Goal: Information Seeking & Learning: Learn about a topic

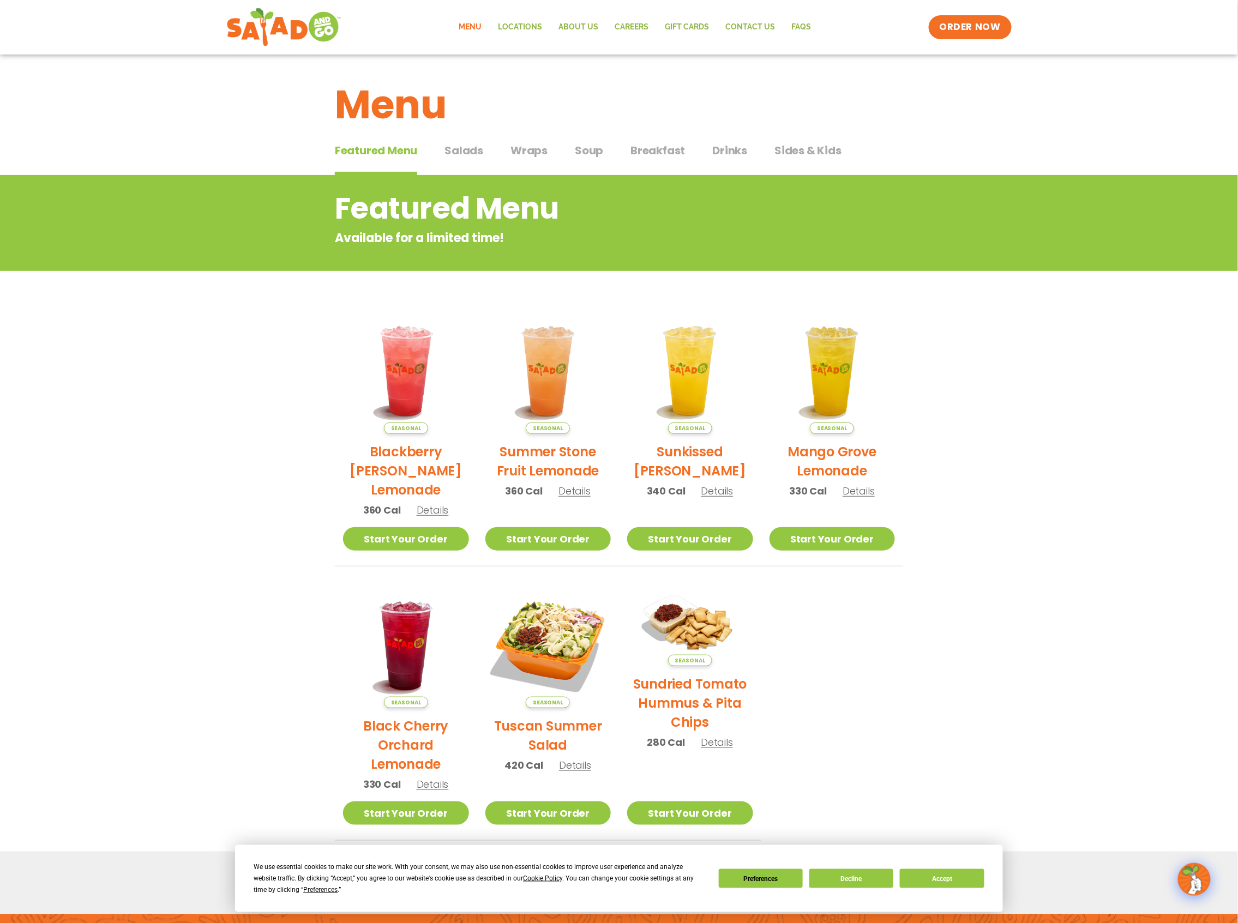
click at [587, 152] on span "Soup" at bounding box center [589, 150] width 28 height 16
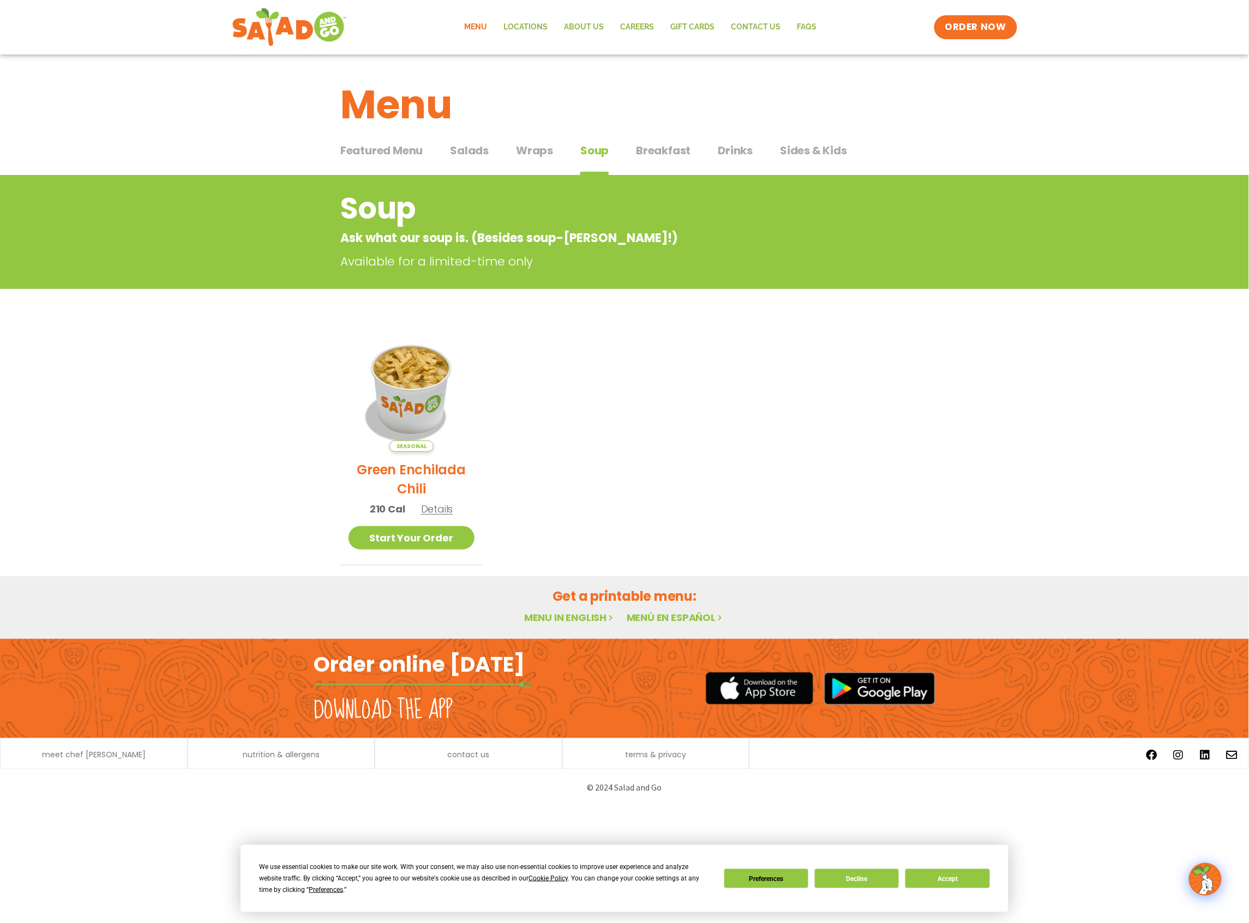
click at [670, 145] on span "Breakfast" at bounding box center [663, 150] width 55 height 16
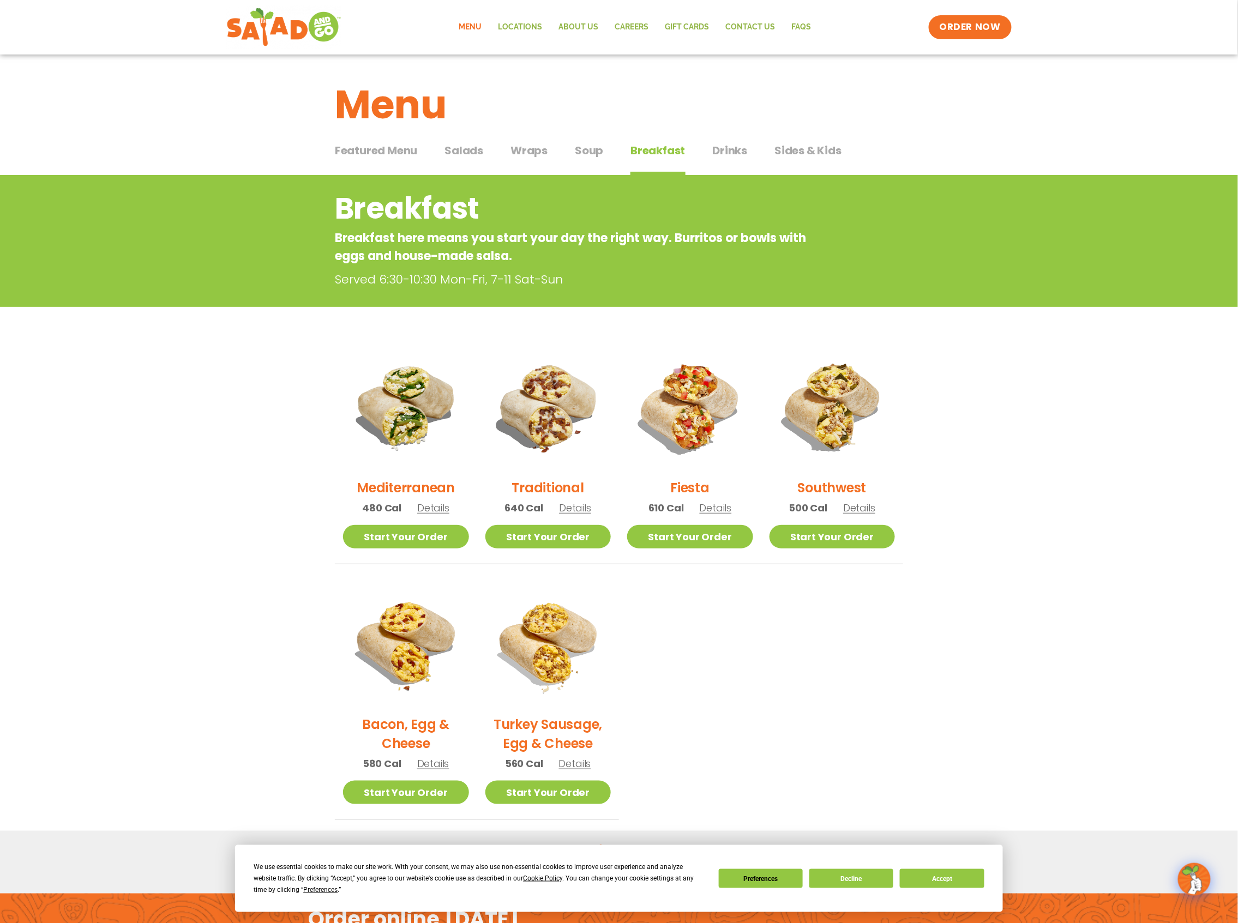
drag, startPoint x: 735, startPoint y: 158, endPoint x: 747, endPoint y: 156, distance: 12.2
click at [735, 158] on span "Drinks" at bounding box center [730, 150] width 35 height 16
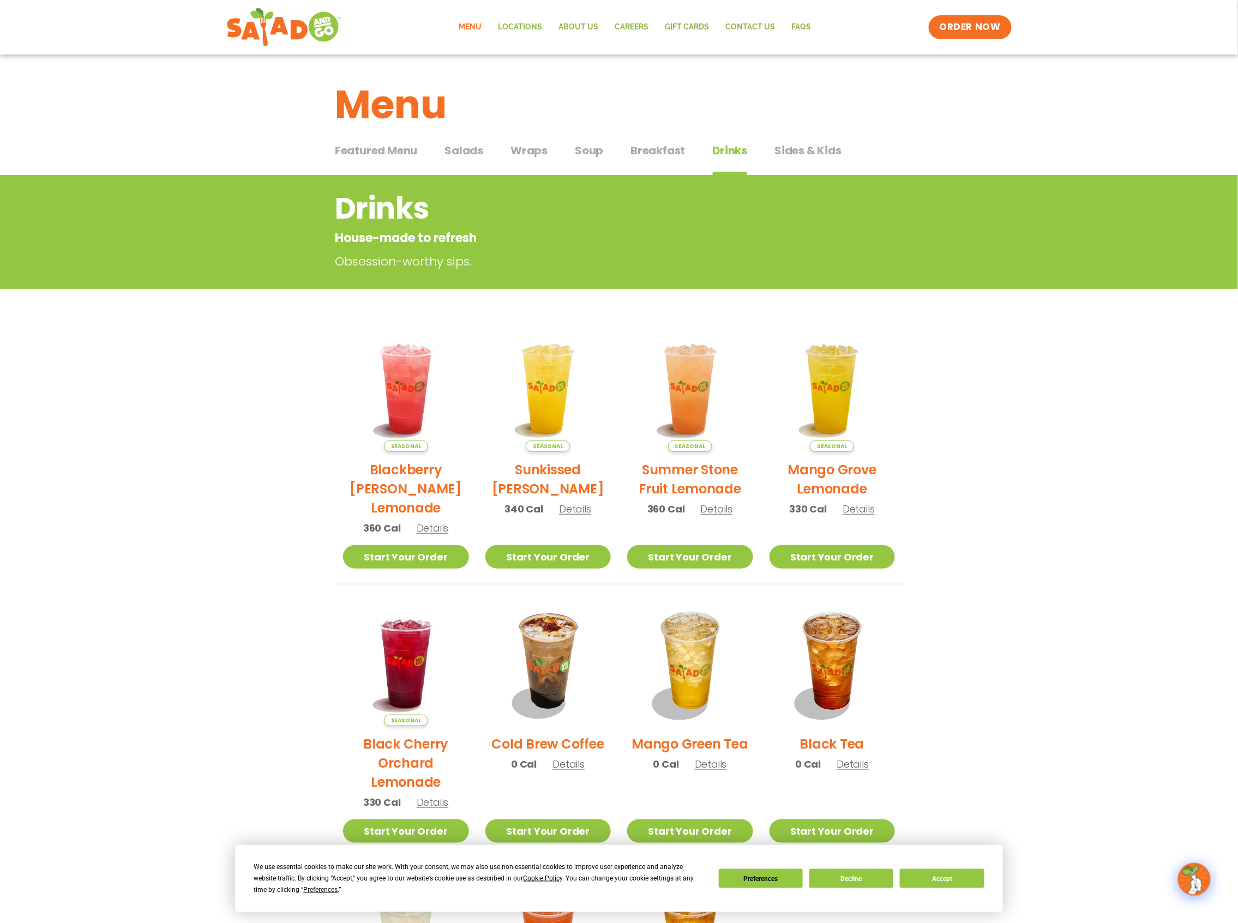
click at [792, 152] on span "Sides & Kids" at bounding box center [807, 150] width 67 height 16
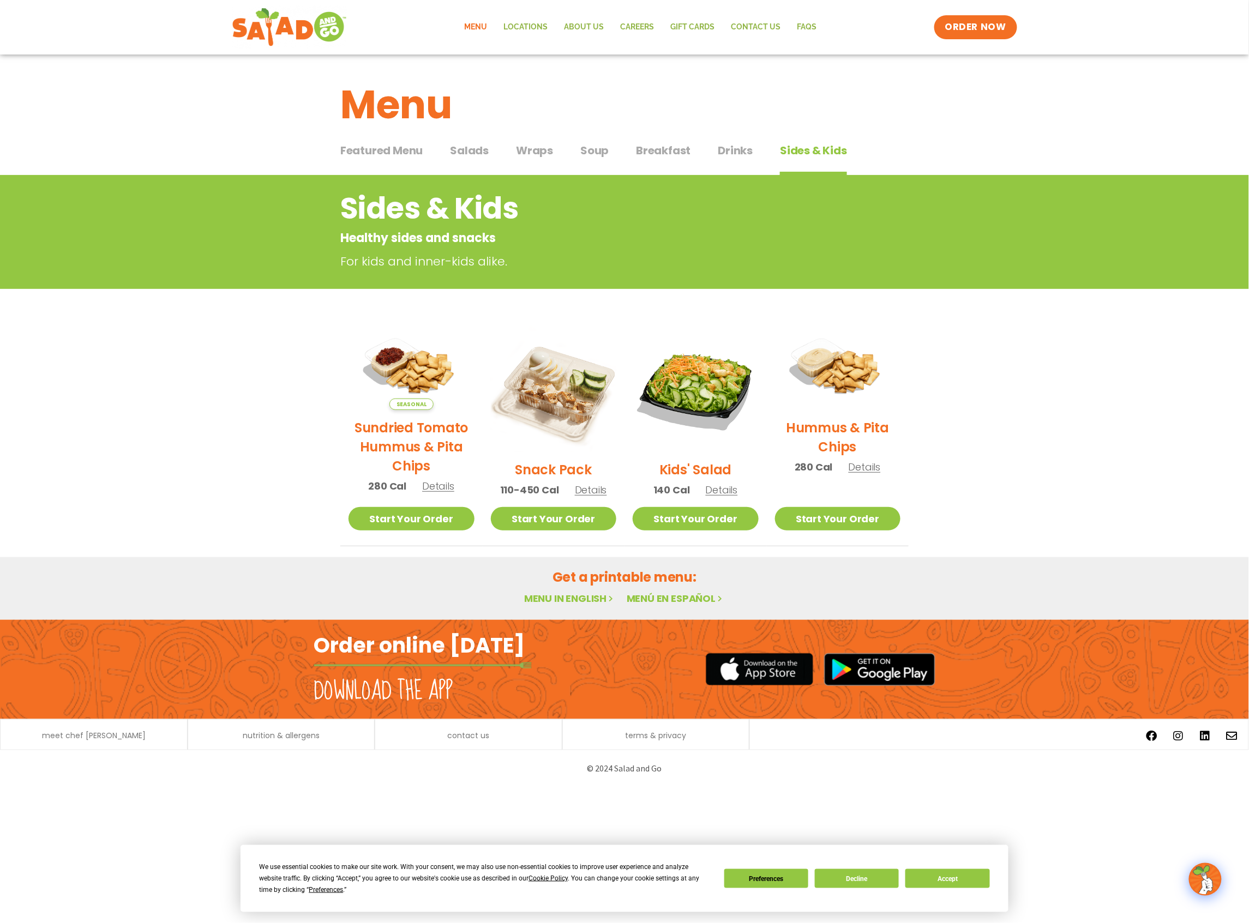
click at [539, 153] on span "Wraps" at bounding box center [534, 150] width 37 height 16
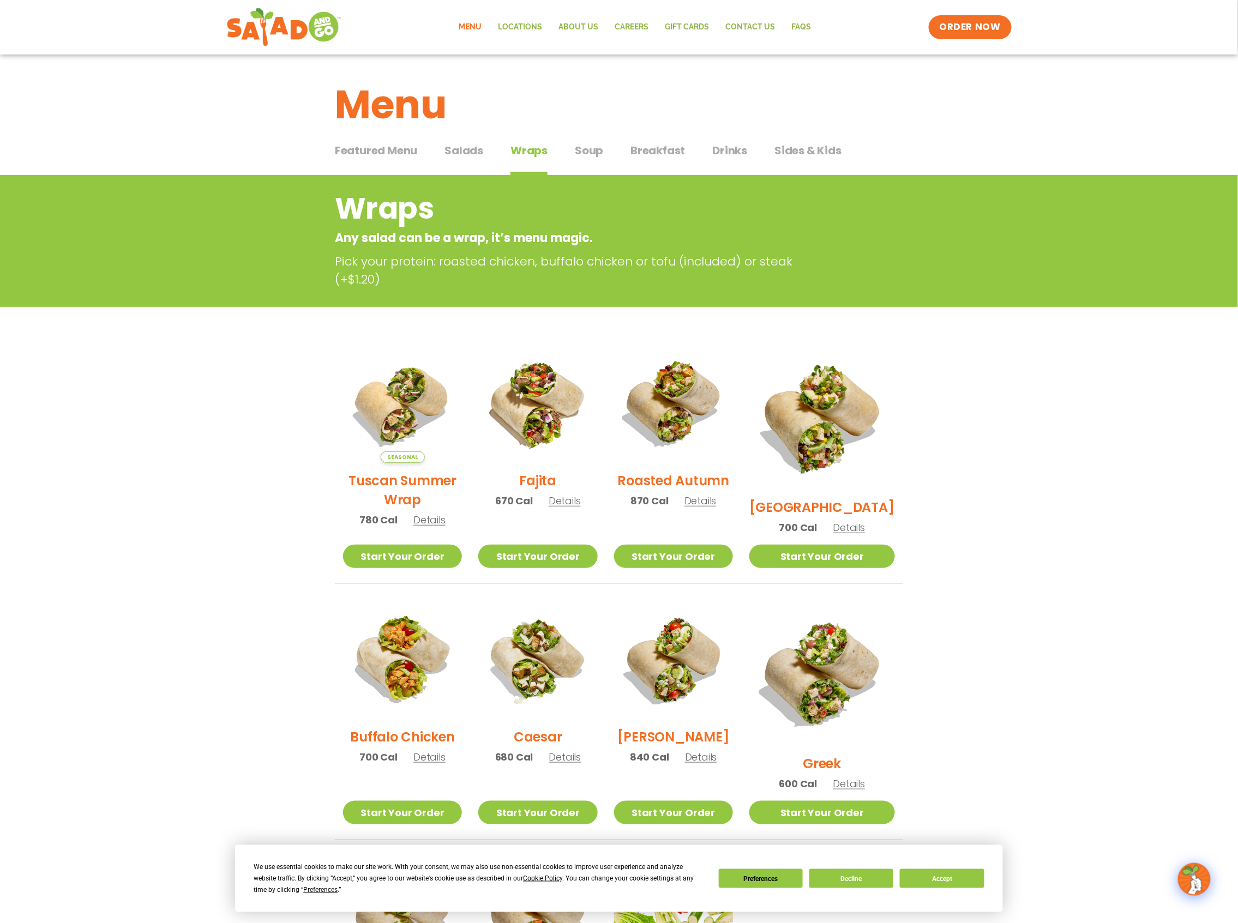
click at [463, 142] on span "Salads" at bounding box center [464, 150] width 39 height 16
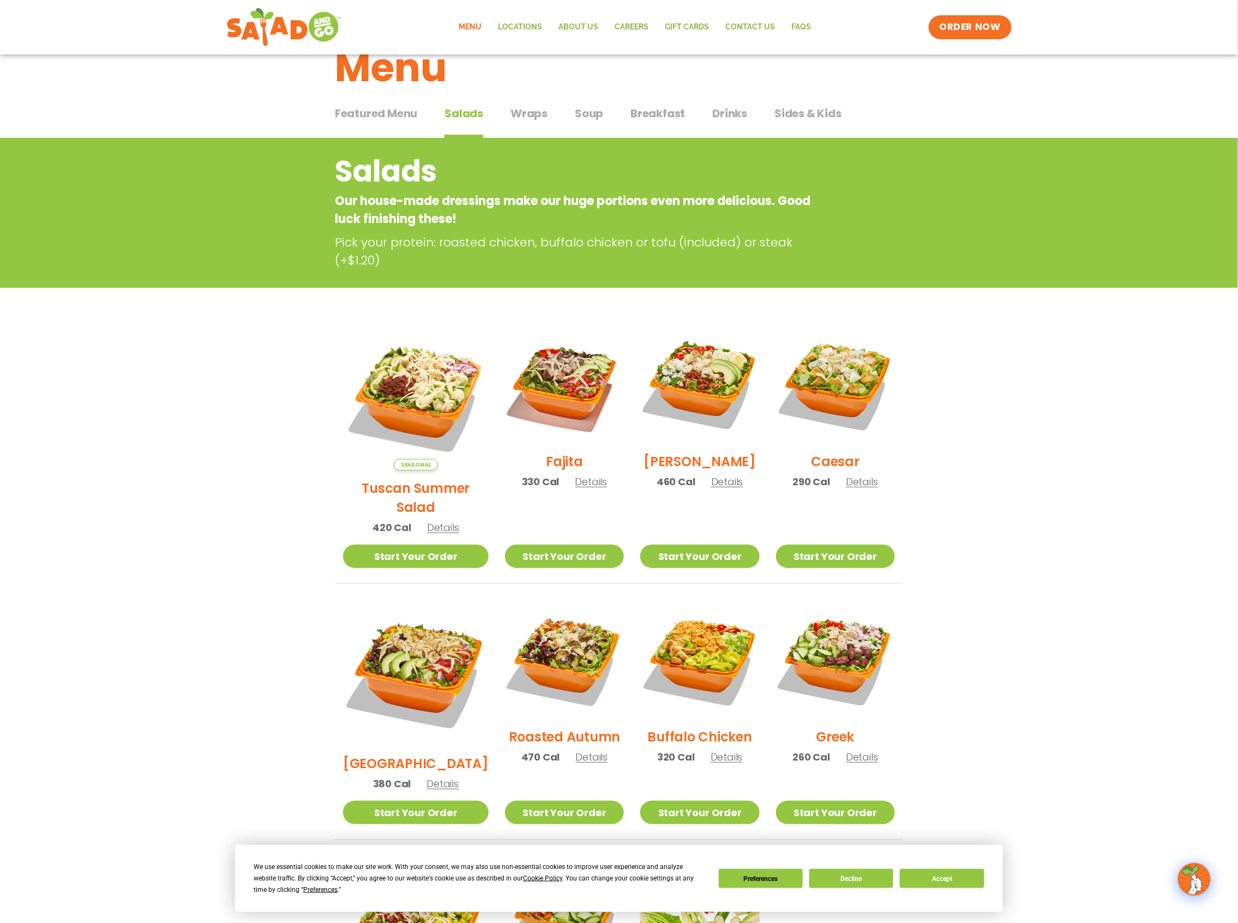
scroll to position [28, 0]
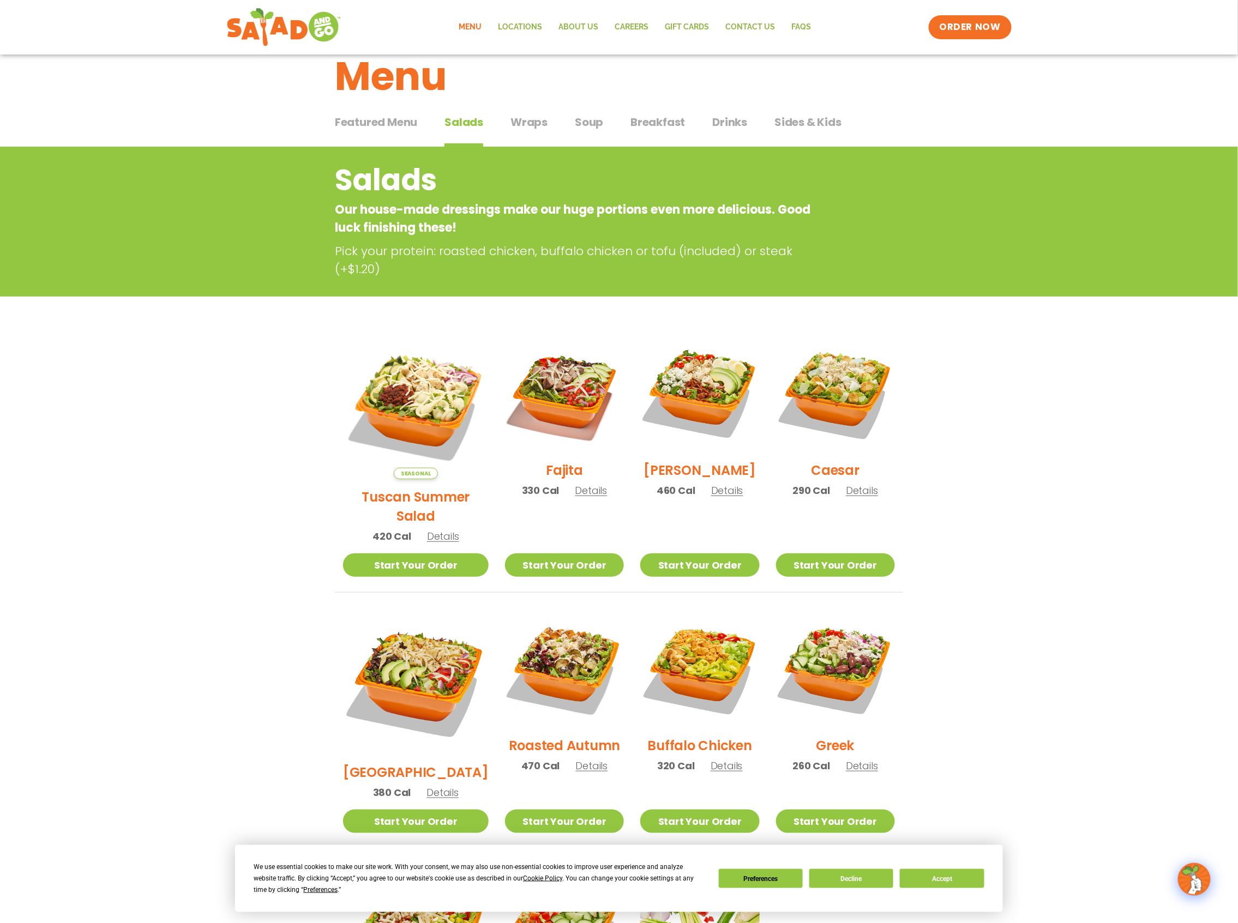
click at [410, 118] on span "Featured Menu" at bounding box center [376, 122] width 82 height 16
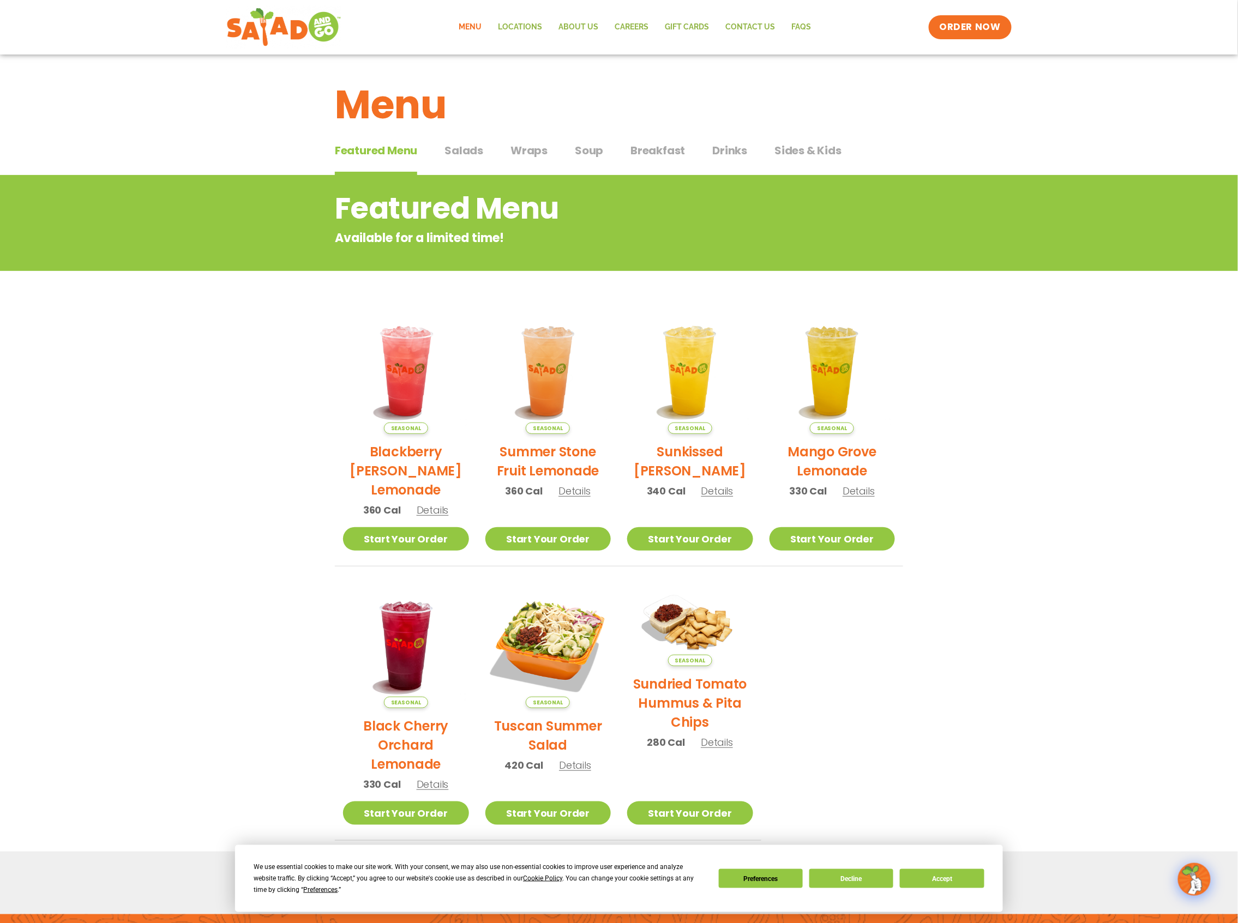
click at [527, 151] on span "Wraps" at bounding box center [529, 150] width 37 height 16
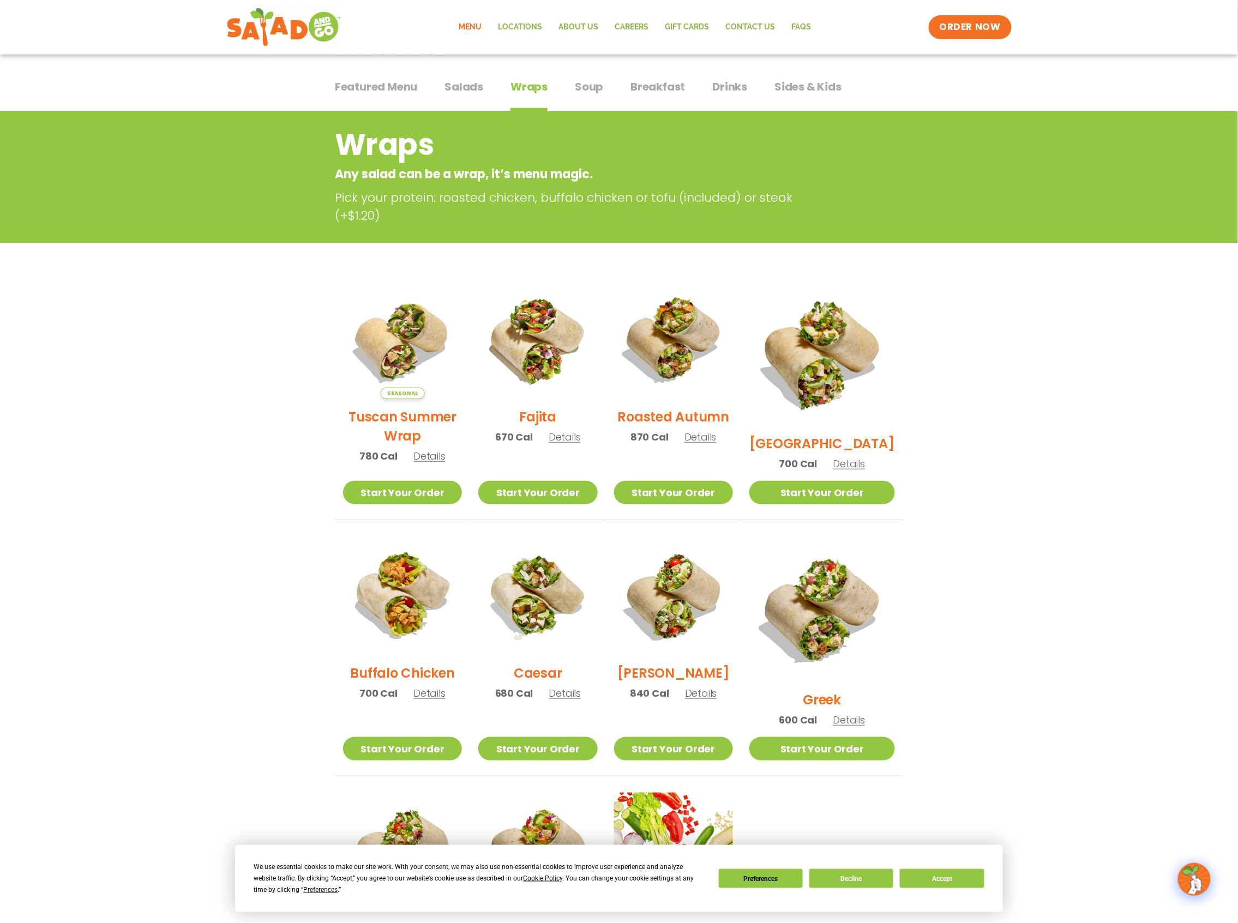
scroll to position [145, 0]
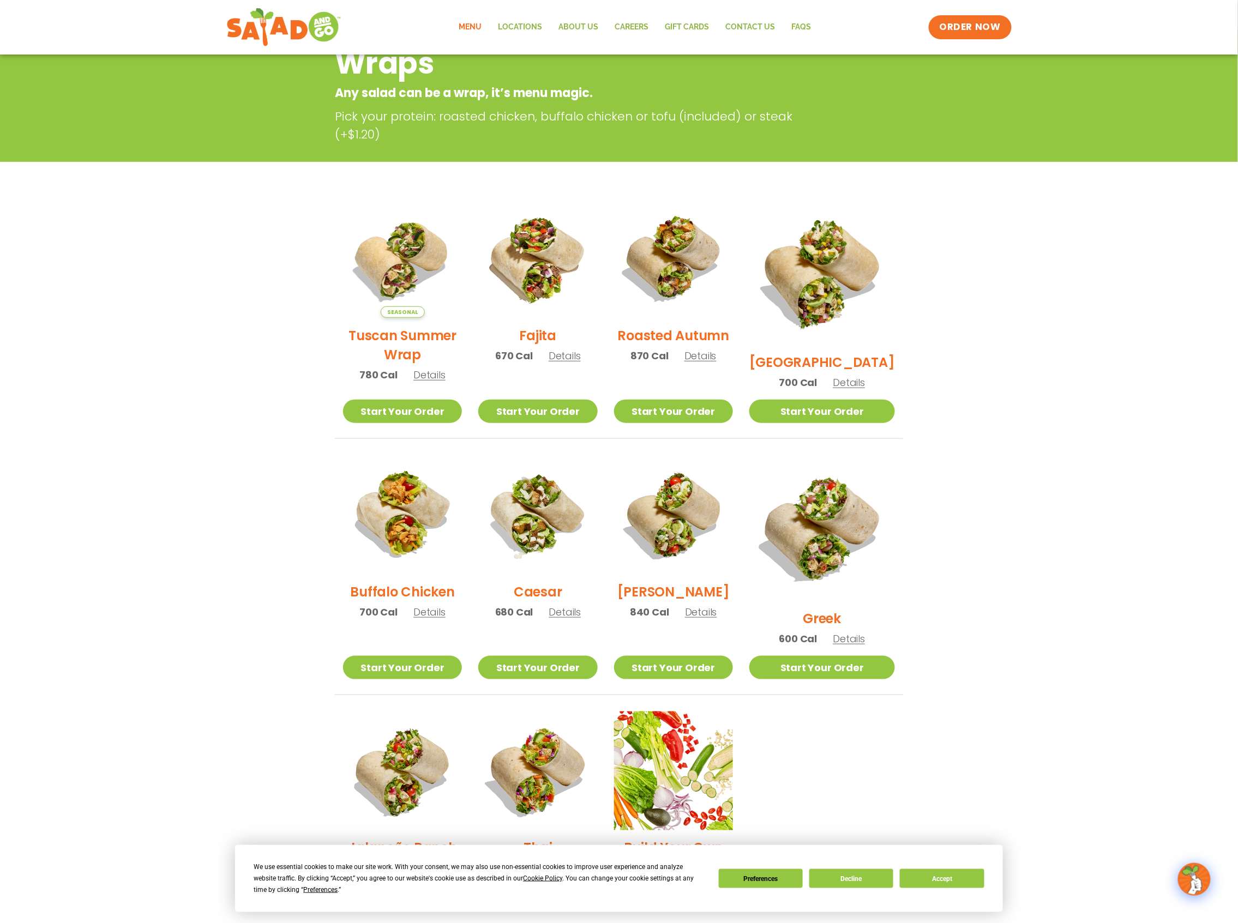
click at [574, 363] on span "Details" at bounding box center [565, 356] width 32 height 14
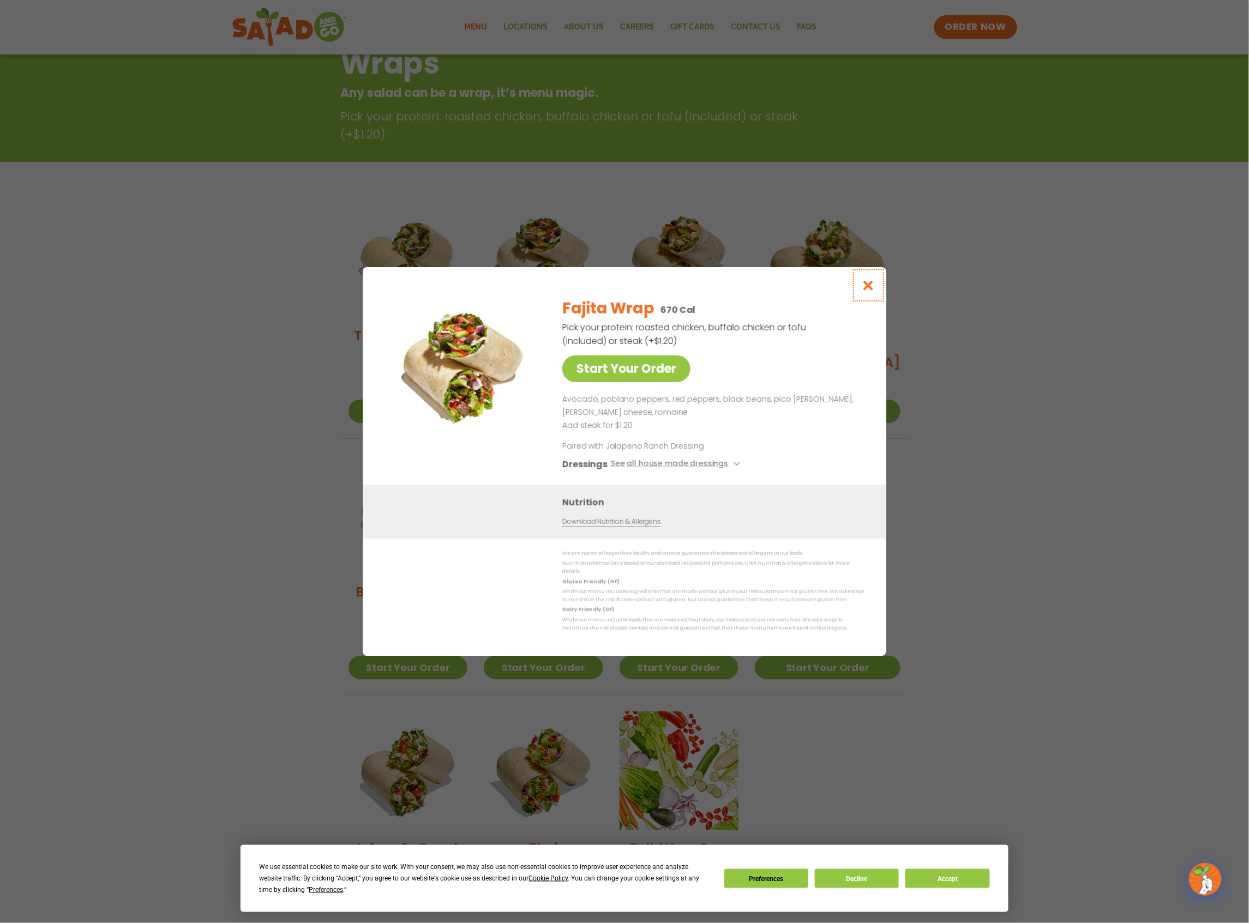
click at [865, 289] on icon "Close modal" at bounding box center [869, 285] width 14 height 11
